Goal: Find specific page/section

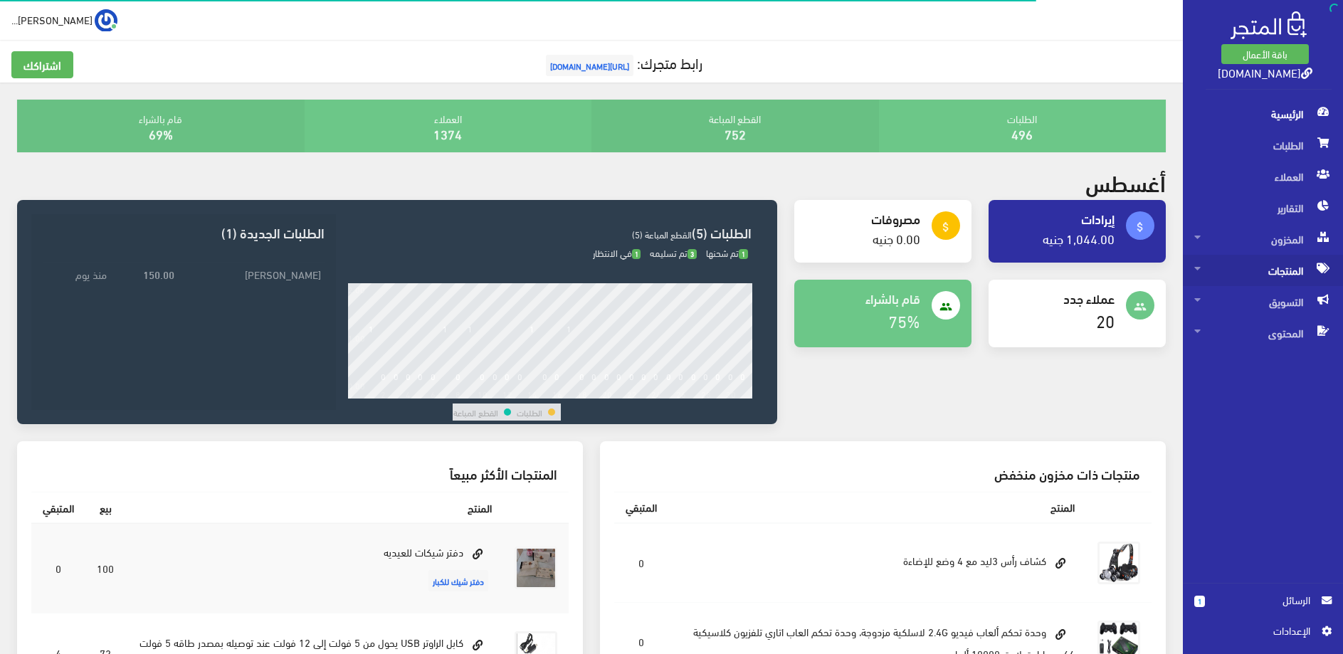
click at [1276, 271] on span "المنتجات" at bounding box center [1263, 270] width 137 height 31
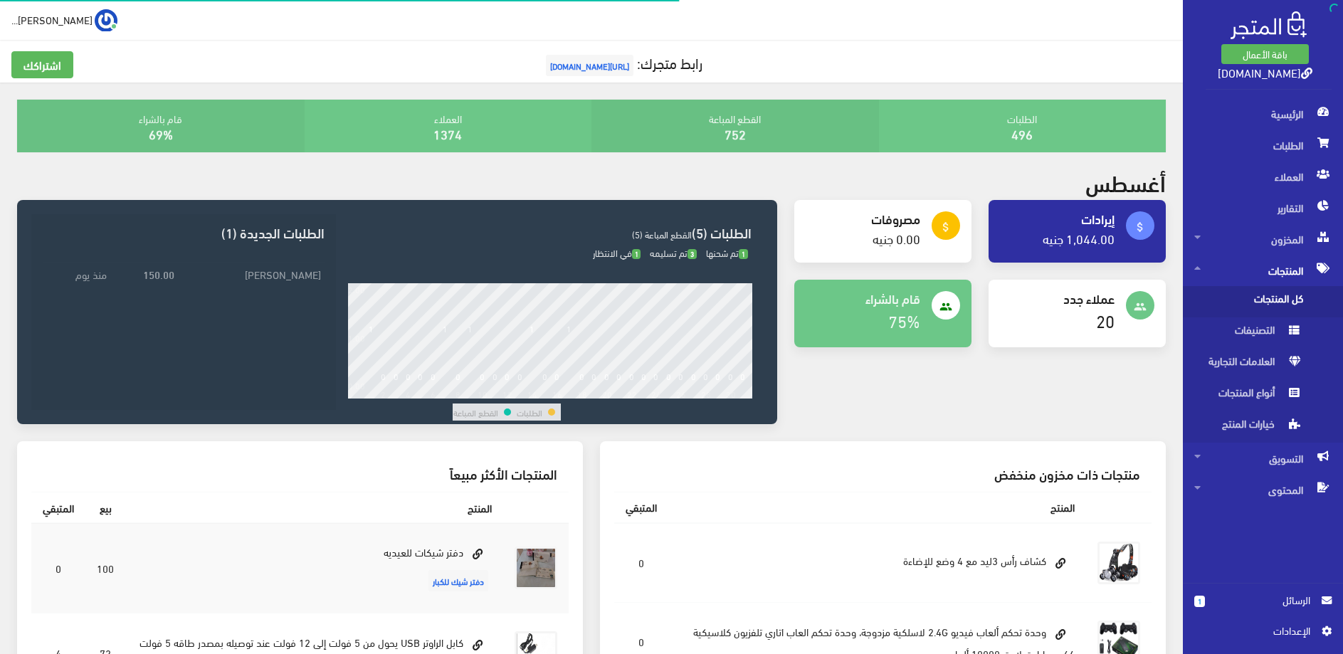
click at [1267, 293] on span "كل المنتجات" at bounding box center [1249, 301] width 108 height 31
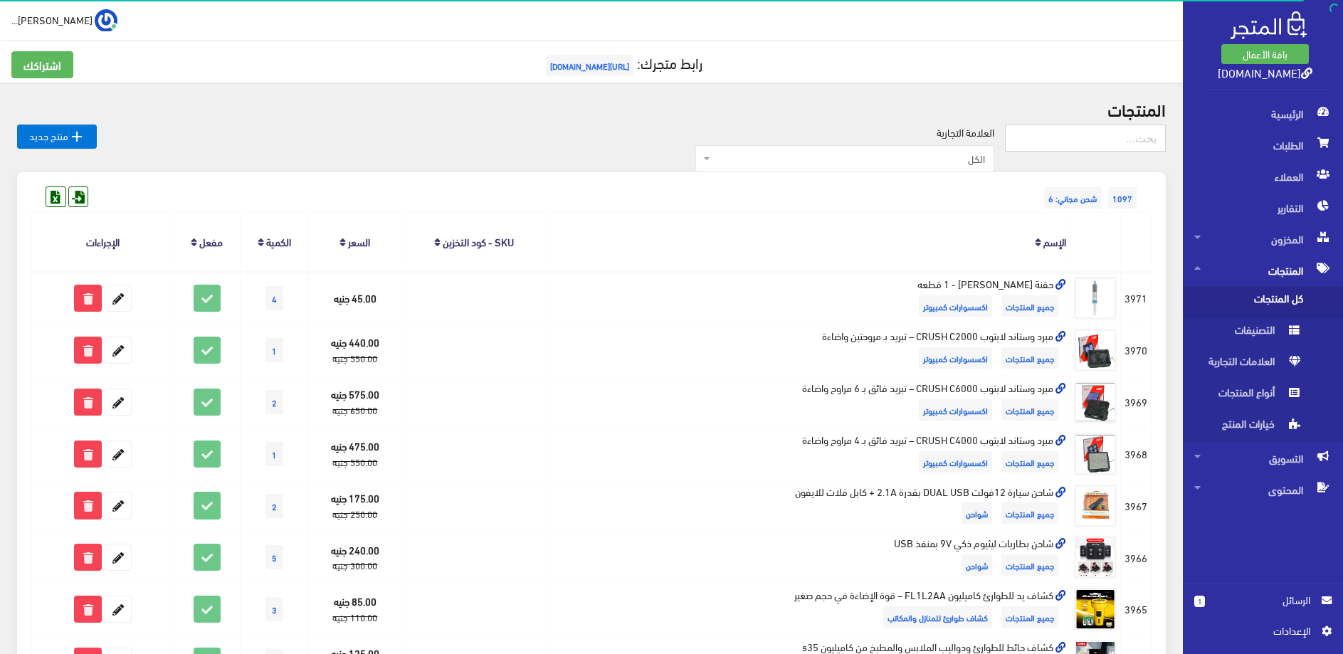
click at [1084, 127] on input "text" at bounding box center [1085, 138] width 161 height 27
type input "lg"
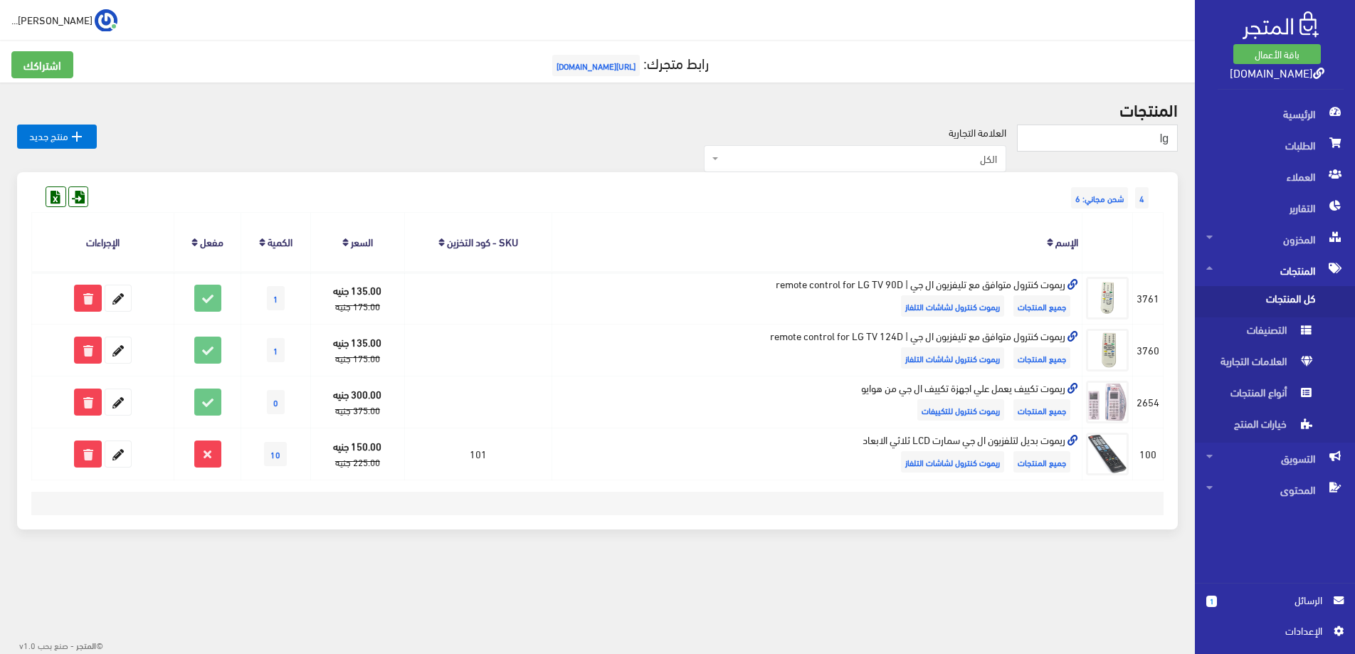
click at [954, 600] on div " [PERSON_NAME]... اشتراكي تسجيل الخروج lg 4" at bounding box center [597, 304] width 1195 height 609
